Goal: Task Accomplishment & Management: Complete application form

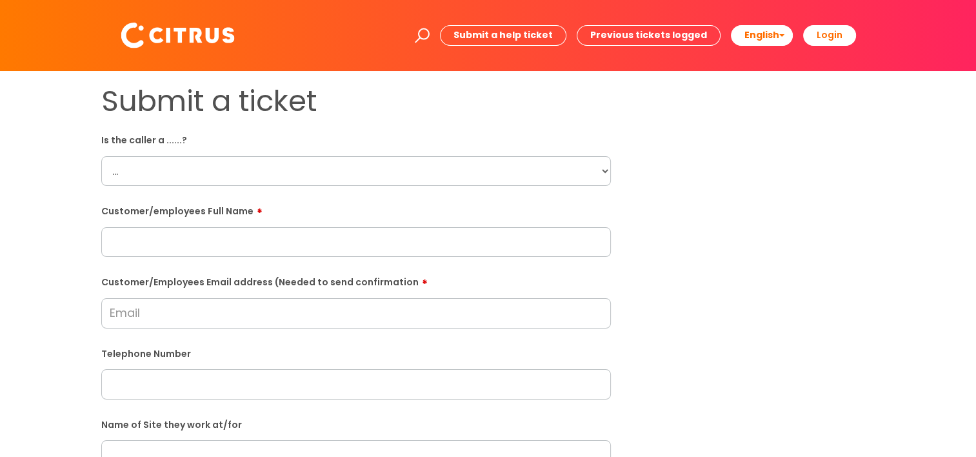
click at [236, 172] on select "... Citrus Customer Citrus Employee Contractor Supplier" at bounding box center [356, 171] width 510 height 30
select select "Citrus Employee"
click at [101, 156] on select "... Citrus Customer Citrus Employee Contractor Supplier" at bounding box center [356, 171] width 510 height 30
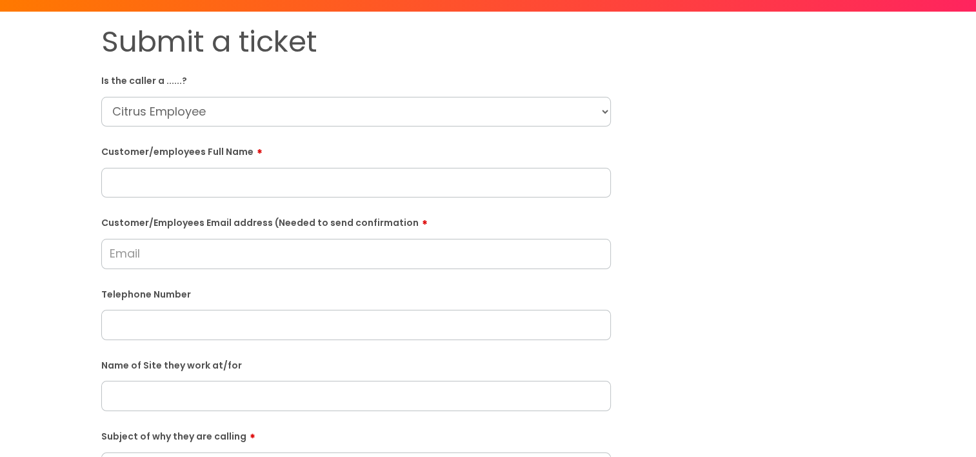
scroll to position [129, 0]
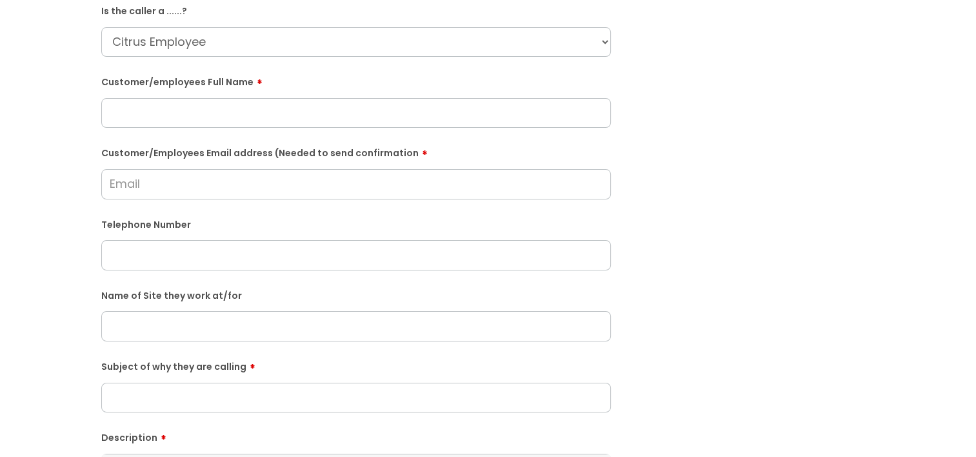
click at [132, 121] on input "text" at bounding box center [356, 113] width 510 height 30
click at [177, 118] on input "text" at bounding box center [356, 113] width 510 height 30
paste input "Lesley Clifford"
type input "Lesley Clifford"
click at [26, 196] on div "Submit a ticket Is the caller a ......? ... Citrus Customer Citrus Employee Con…" at bounding box center [488, 326] width 951 height 743
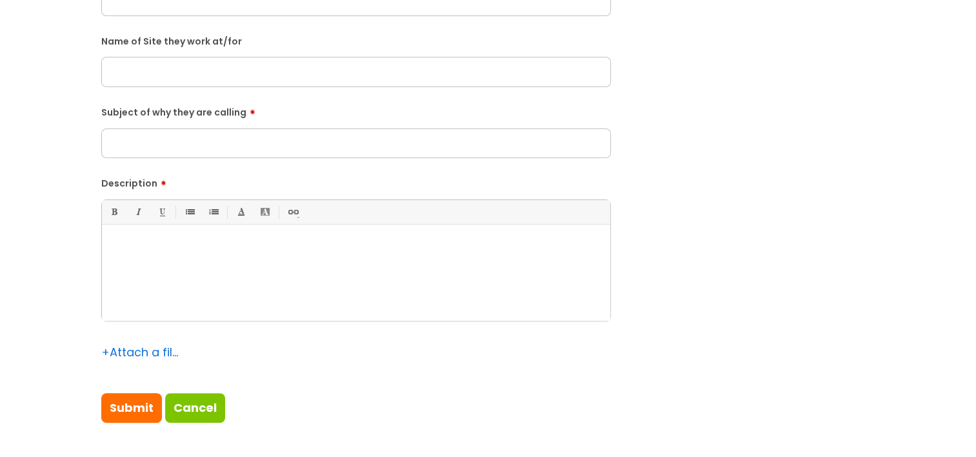
scroll to position [387, 0]
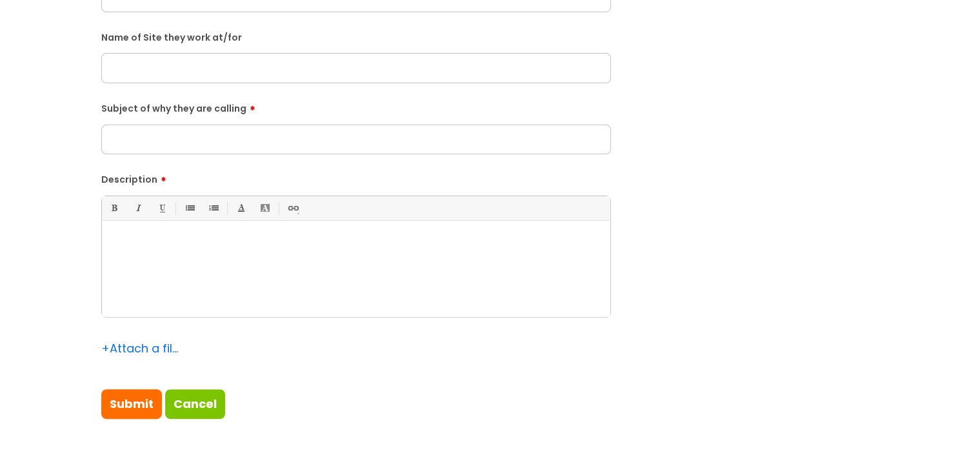
click at [196, 282] on div at bounding box center [356, 272] width 509 height 89
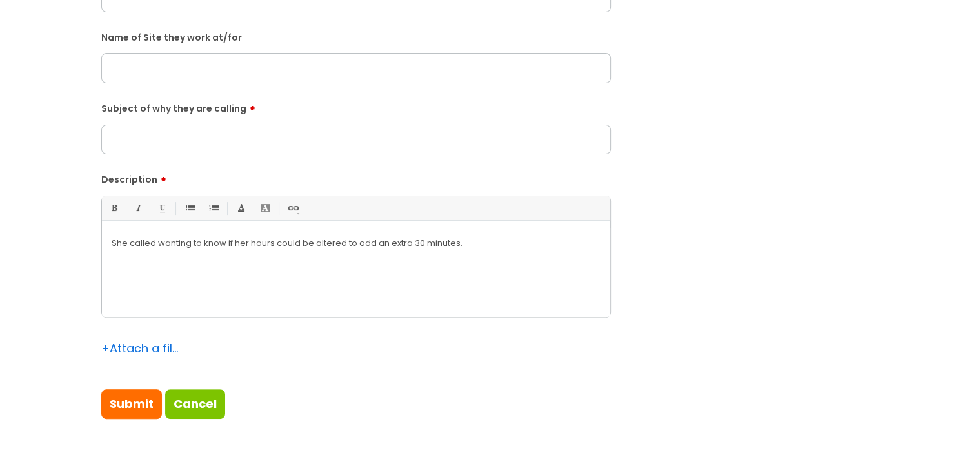
click at [497, 245] on p "She called wanting to know if her hours could be altered to add an extra 30 min…" at bounding box center [356, 244] width 489 height 12
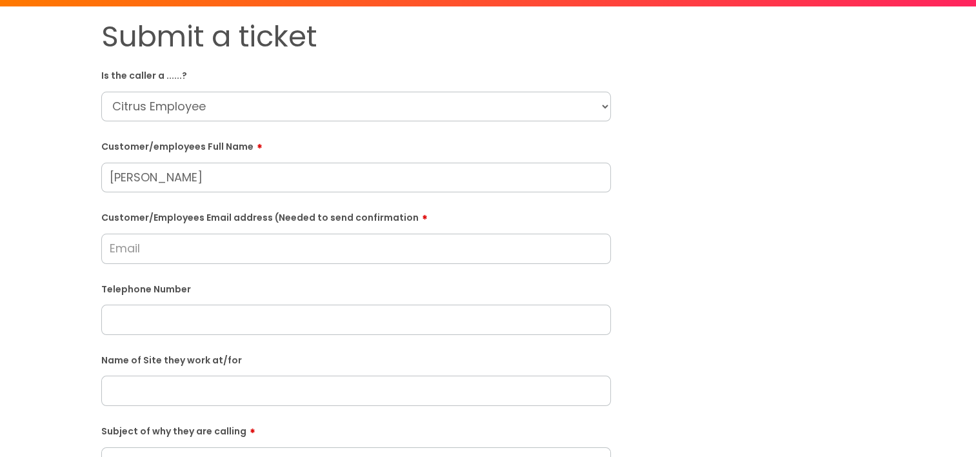
scroll to position [129, 0]
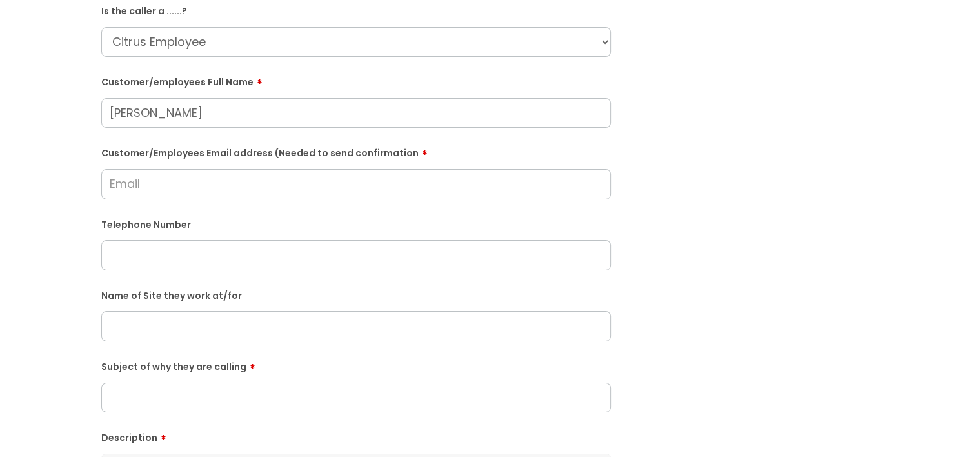
click at [199, 247] on input "text" at bounding box center [356, 255] width 510 height 30
paste input "07745190303"
type input "07745190303"
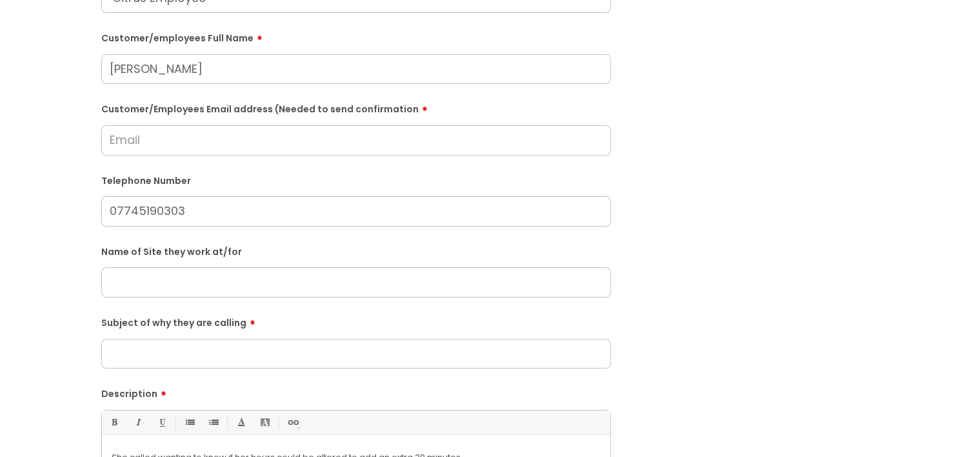
scroll to position [194, 0]
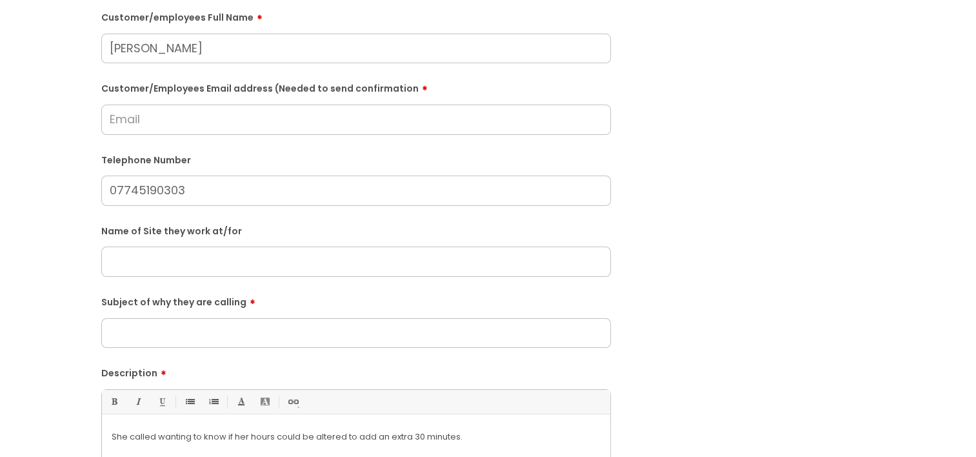
click at [131, 336] on input "Subject of why they are calling" at bounding box center [356, 333] width 510 height 30
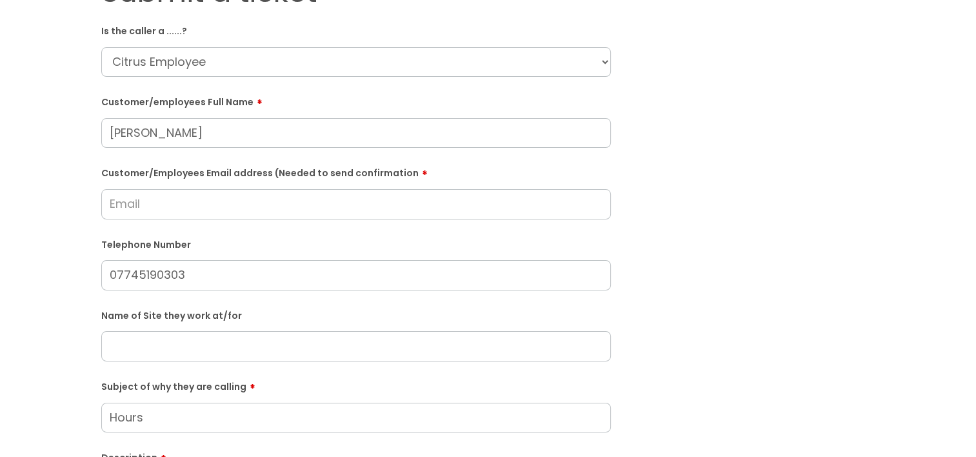
scroll to position [129, 0]
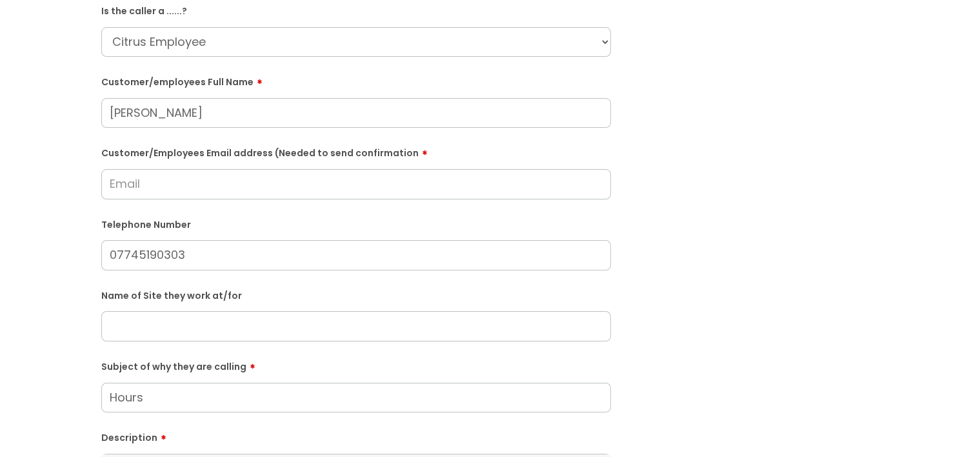
type input "Hours"
click at [121, 318] on input "text" at bounding box center [356, 326] width 510 height 30
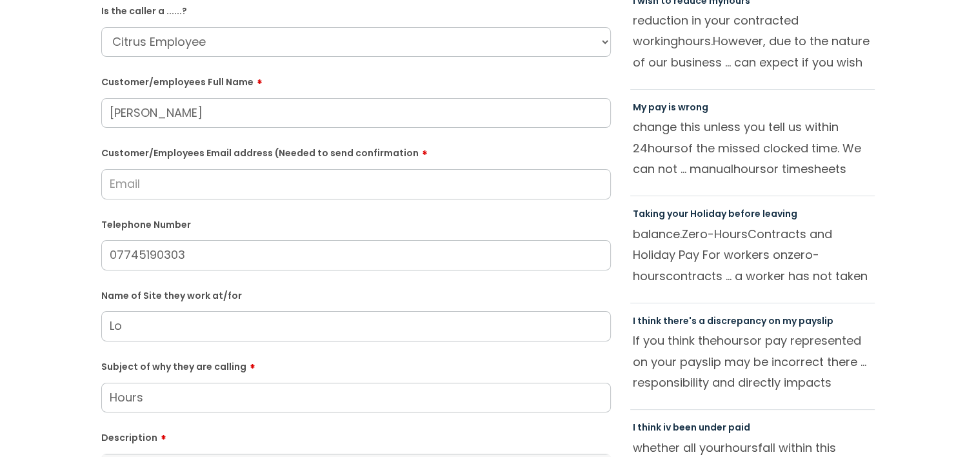
type input "L"
type input "l"
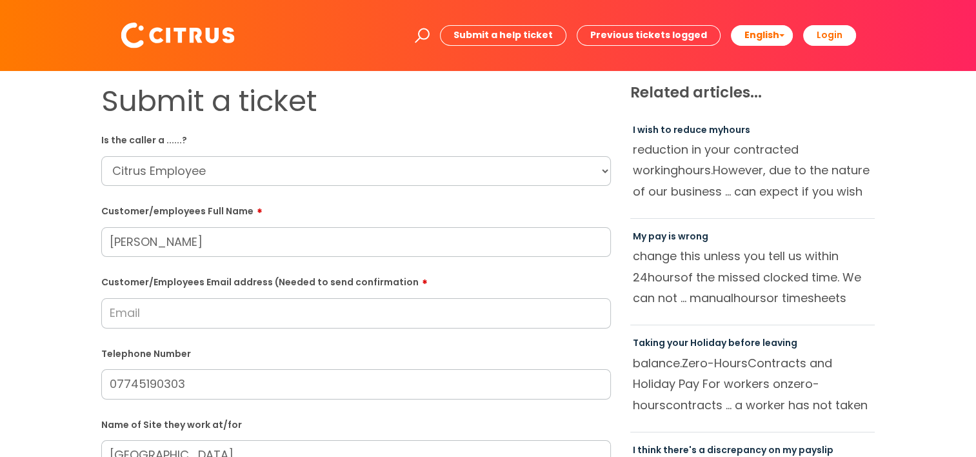
scroll to position [65, 0]
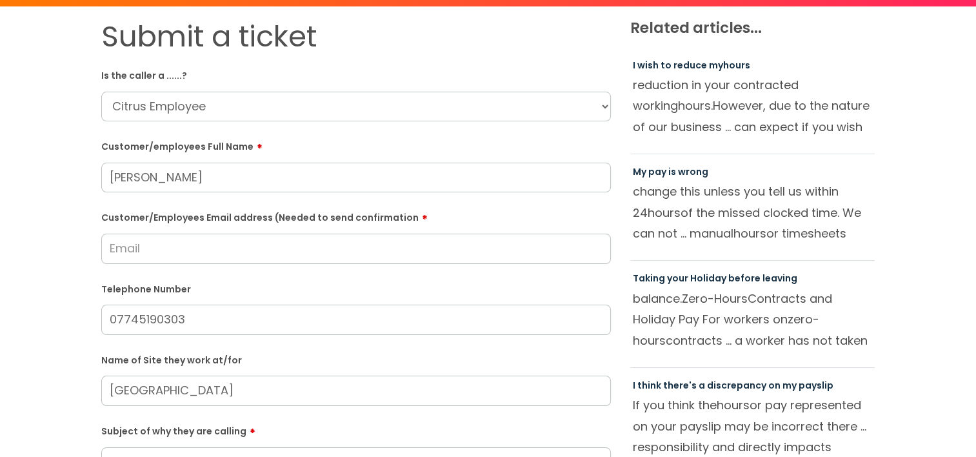
type input "London Gateway"
click at [137, 241] on input "Customer/Employees Email address (Needed to send confirmation" at bounding box center [356, 249] width 510 height 30
click at [157, 248] on input "Customer/Employees Email address (Needed to send confirmation" at bounding box center [356, 249] width 510 height 30
click at [44, 255] on div "Submit a ticket Is the caller a ......? ... Citrus Customer Citrus Employee Con…" at bounding box center [488, 390] width 951 height 743
type input "nicollefrancis63@gmail.com"
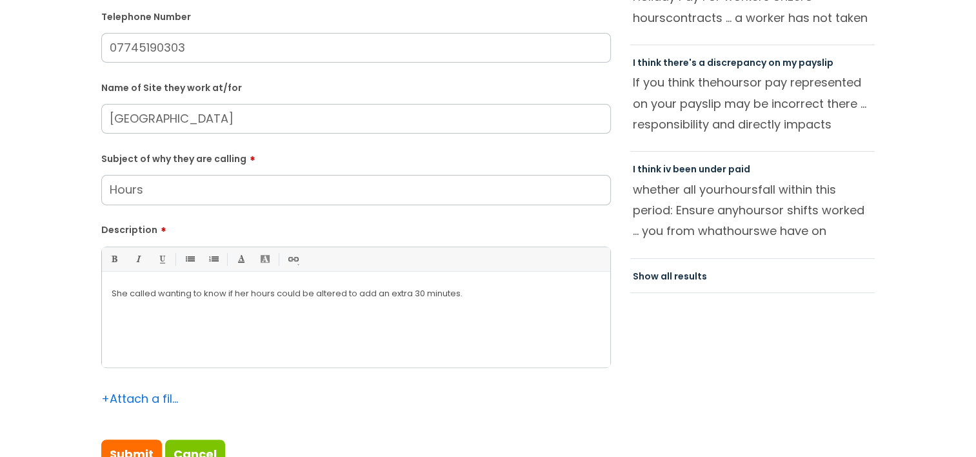
scroll to position [710, 0]
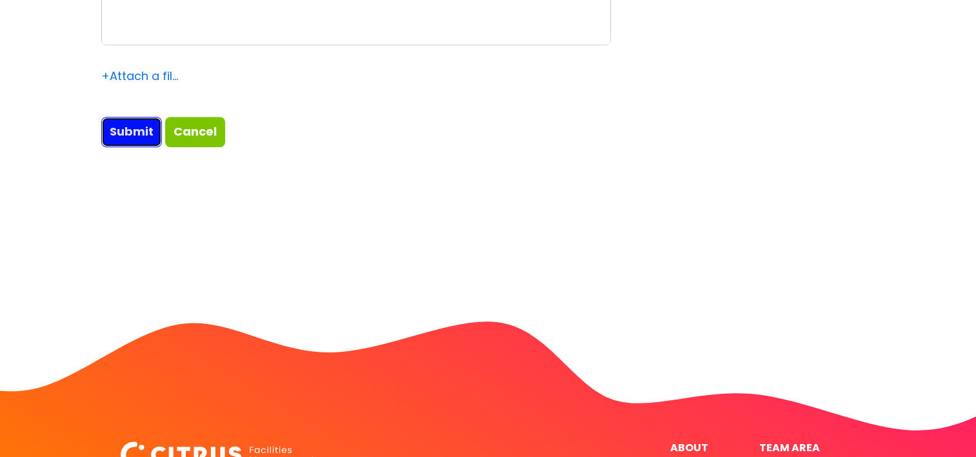
click at [107, 134] on input "Submit" at bounding box center [131, 132] width 61 height 30
type input "Please Wait..."
